Goal: Information Seeking & Learning: Learn about a topic

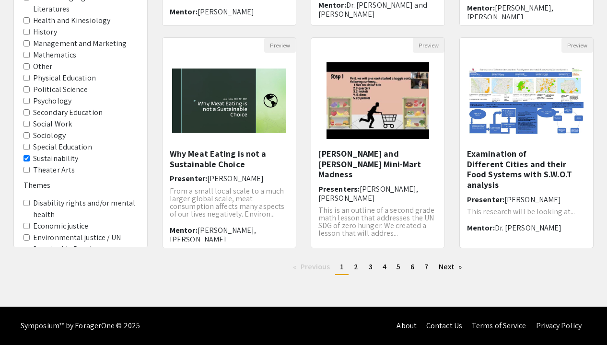
scroll to position [291, 0]
click at [356, 266] on span "2" at bounding box center [356, 267] width 4 height 10
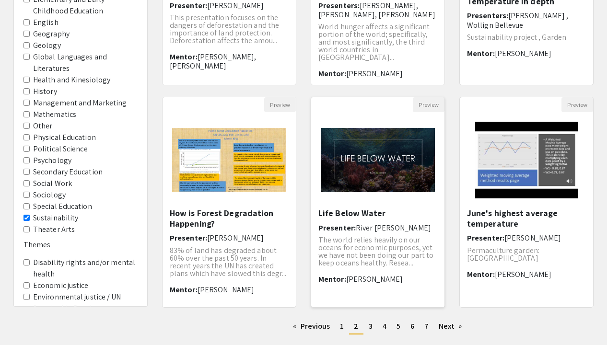
scroll to position [233, 0]
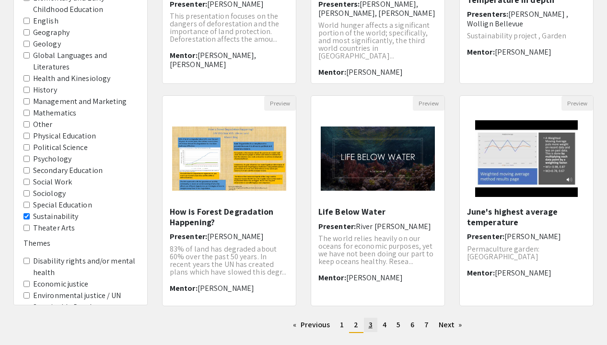
click at [371, 322] on span "3" at bounding box center [371, 325] width 4 height 10
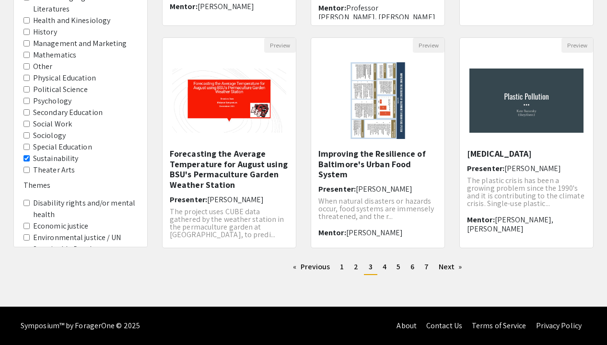
scroll to position [291, 0]
click at [387, 268] on link "page 4" at bounding box center [384, 267] width 13 height 14
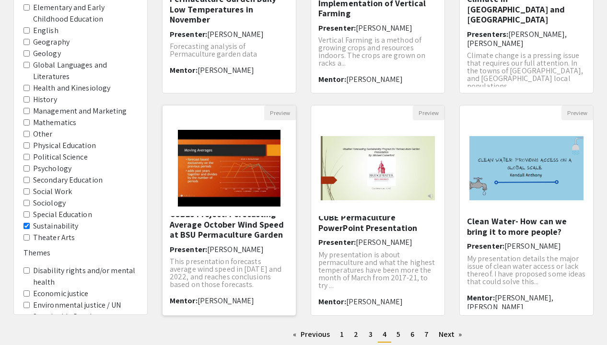
scroll to position [6, 0]
click at [401, 331] on link "page 5" at bounding box center [398, 334] width 13 height 14
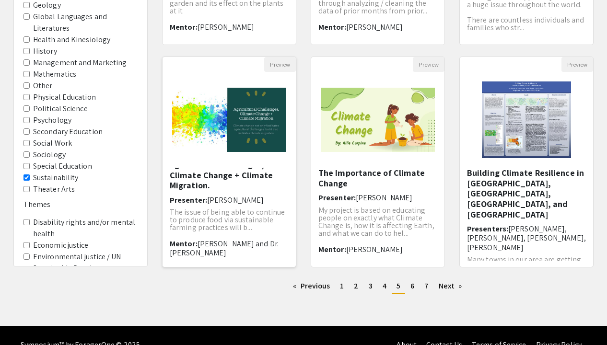
scroll to position [8, 0]
click at [410, 286] on span "6" at bounding box center [412, 286] width 4 height 10
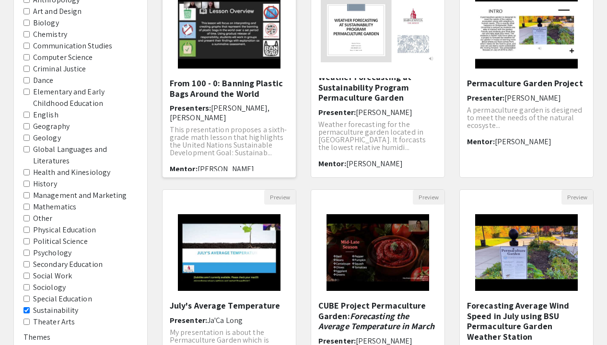
scroll to position [140, 0]
